Goal: Navigation & Orientation: Find specific page/section

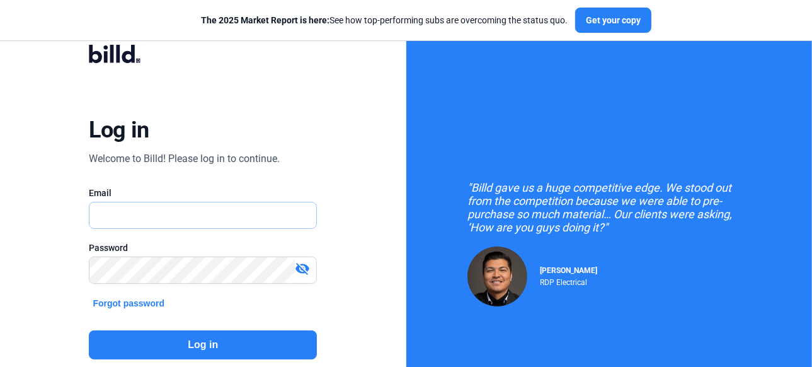
type input "[PERSON_NAME][EMAIL_ADDRESS][DOMAIN_NAME]"
click at [198, 344] on button "Log in" at bounding box center [203, 344] width 228 height 29
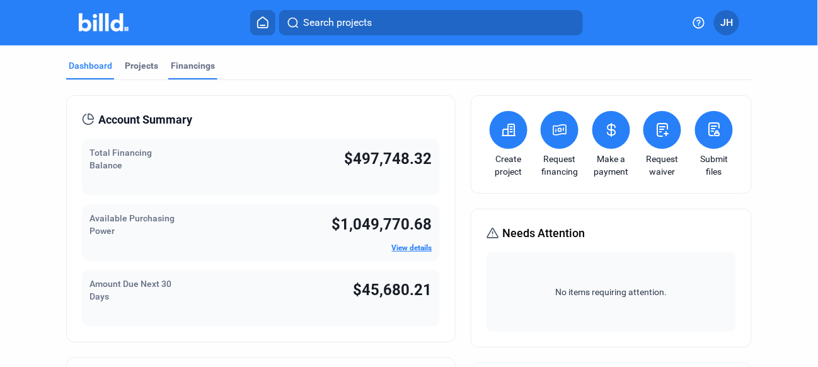
click at [194, 65] on div "Financings" at bounding box center [193, 65] width 44 height 13
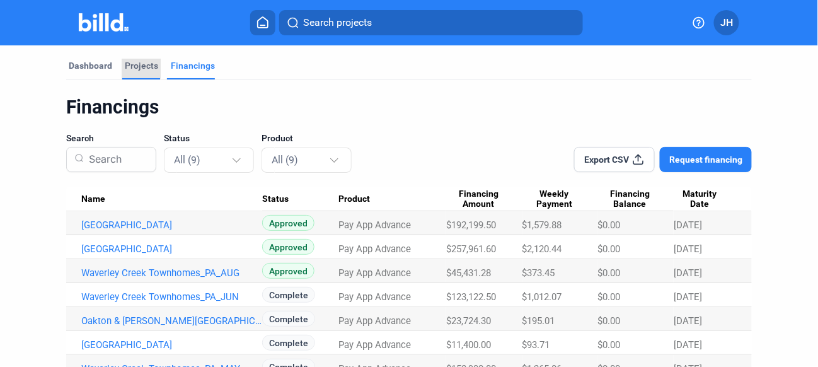
click at [136, 67] on div "Projects" at bounding box center [141, 65] width 33 height 13
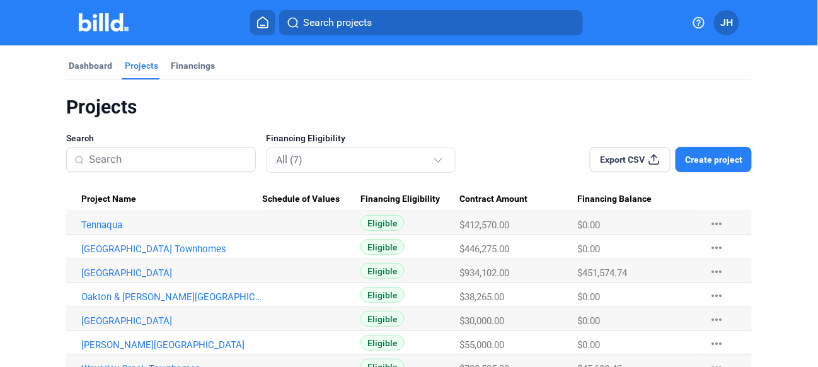
scroll to position [43, 0]
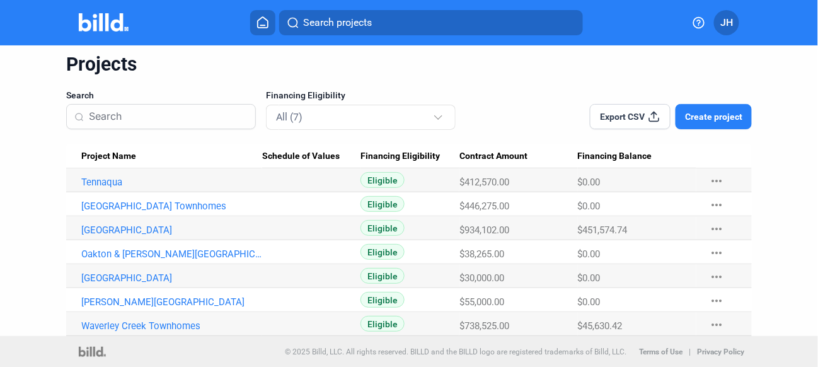
click at [712, 324] on mat-icon "more_horiz" at bounding box center [716, 324] width 15 height 15
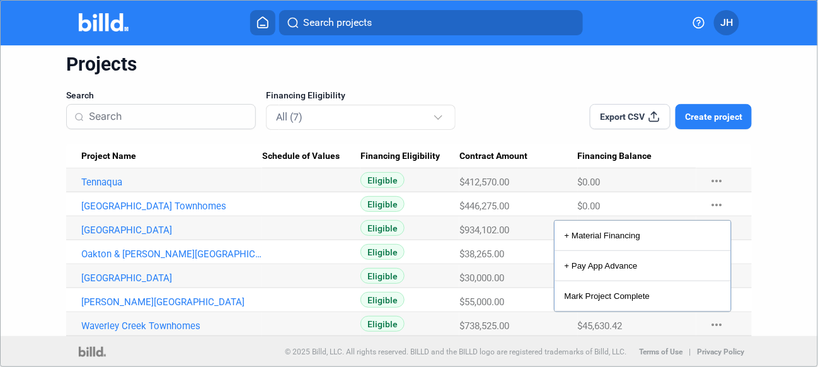
click at [274, 328] on div at bounding box center [409, 183] width 818 height 367
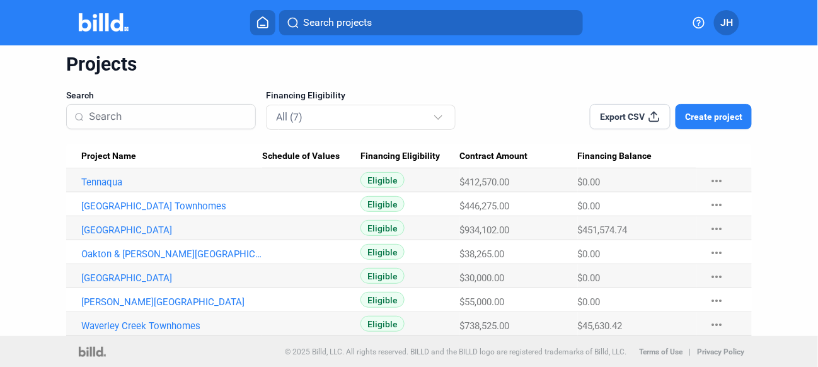
click at [722, 27] on span "JH" at bounding box center [726, 22] width 13 height 15
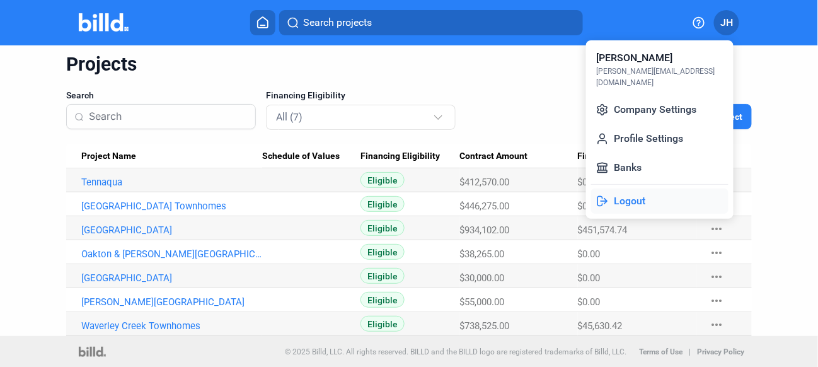
click at [637, 189] on button "Logout" at bounding box center [659, 200] width 137 height 25
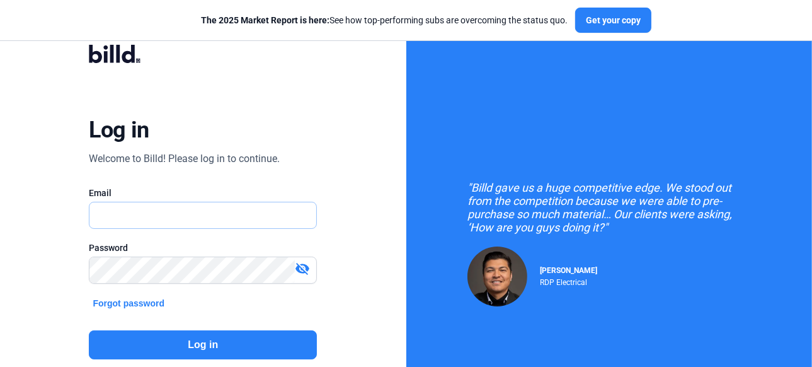
type input "[PERSON_NAME][EMAIL_ADDRESS][DOMAIN_NAME]"
click at [204, 337] on button "Log in" at bounding box center [203, 344] width 228 height 29
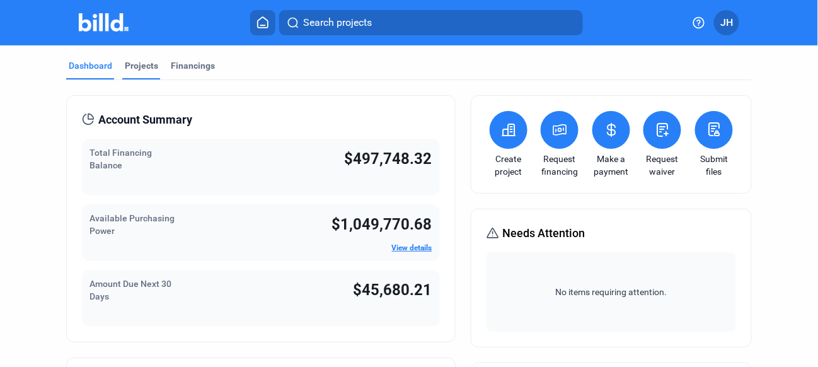
click at [146, 68] on div "Projects" at bounding box center [141, 65] width 33 height 13
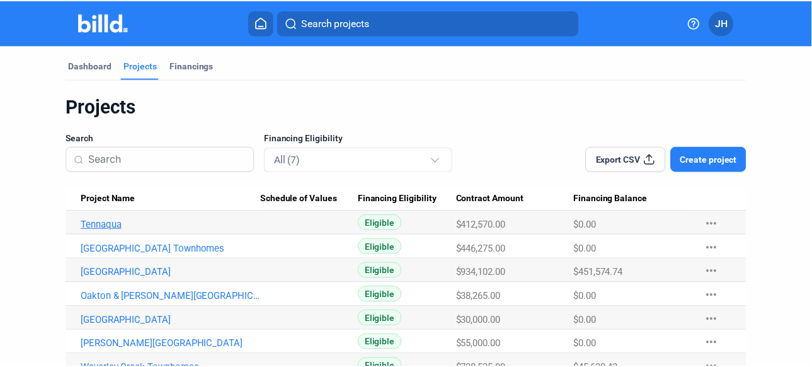
scroll to position [43, 0]
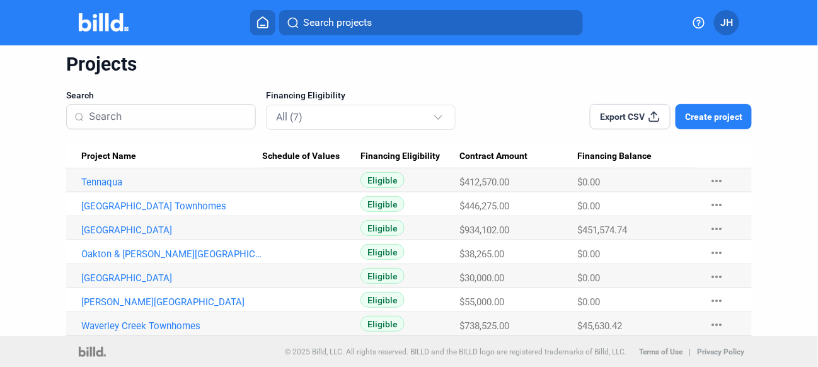
click at [727, 21] on span "JH" at bounding box center [726, 22] width 13 height 15
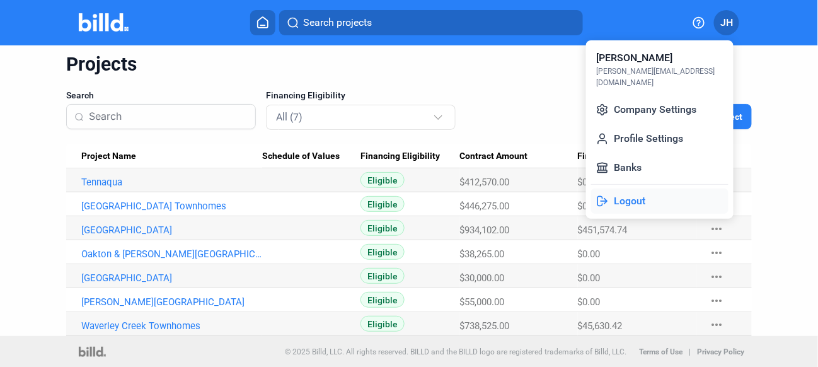
click at [650, 194] on button "Logout" at bounding box center [659, 200] width 137 height 25
